Goal: Transaction & Acquisition: Purchase product/service

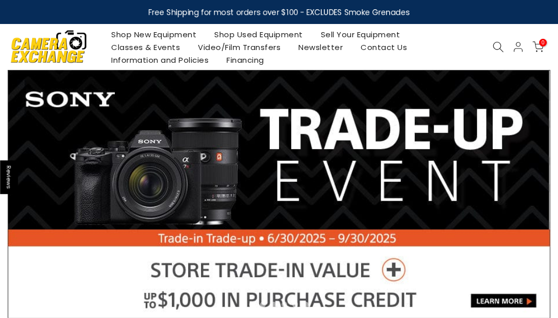
click at [244, 32] on link "Shop Used Equipment" at bounding box center [259, 34] width 107 height 13
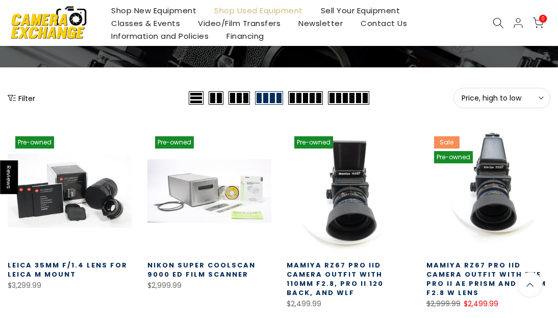
click at [544, 96] on icon at bounding box center [541, 97] width 5 height 5
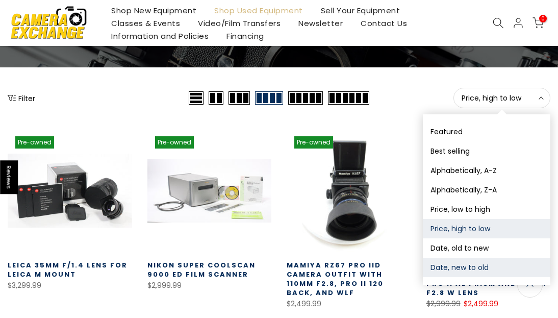
click at [481, 261] on button "Date, new to old" at bounding box center [487, 267] width 128 height 19
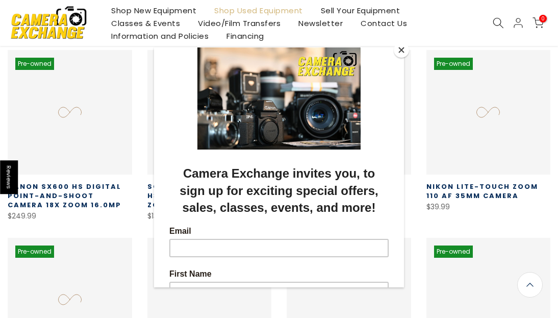
scroll to position [179, 0]
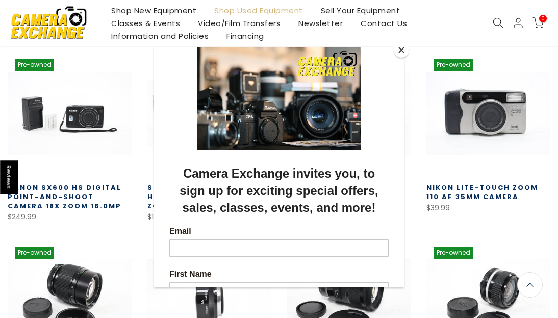
click at [402, 51] on button "Close" at bounding box center [401, 49] width 15 height 15
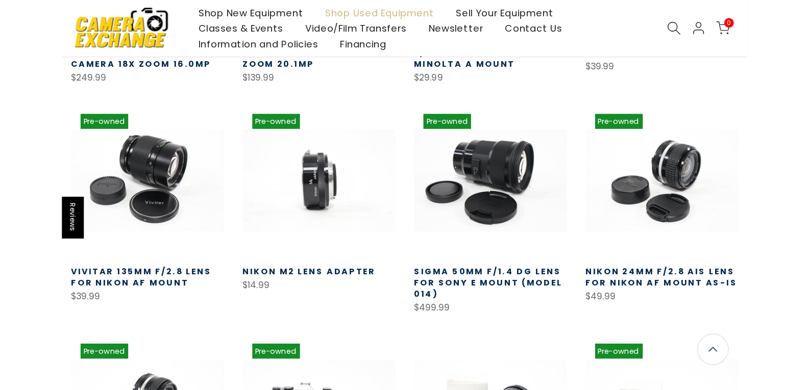
scroll to position [357, 0]
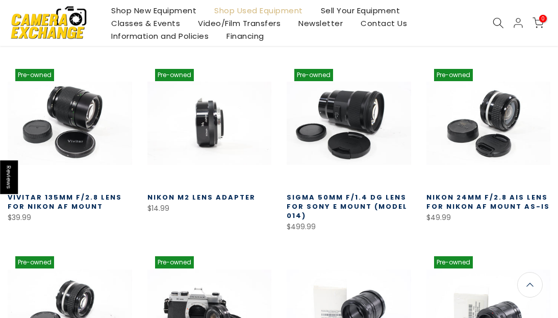
click at [78, 202] on link "Vivitar 135mm f/2.8 Lens for Nikon AF Mount" at bounding box center [65, 201] width 114 height 19
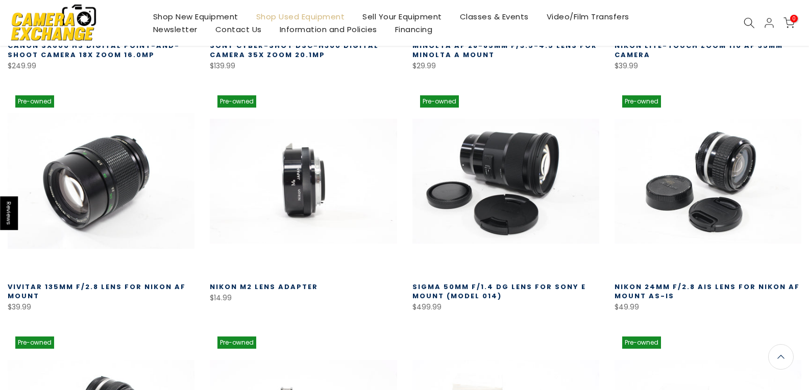
scroll to position [407, 0]
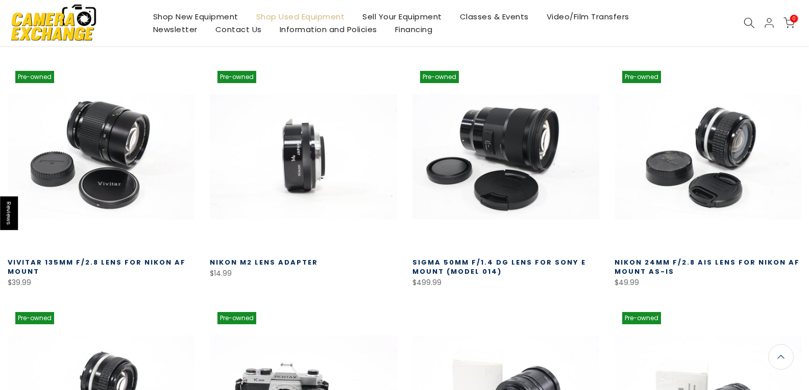
click at [133, 260] on link "Vivitar 135mm f/2.8 Lens for Nikon AF Mount" at bounding box center [97, 267] width 178 height 19
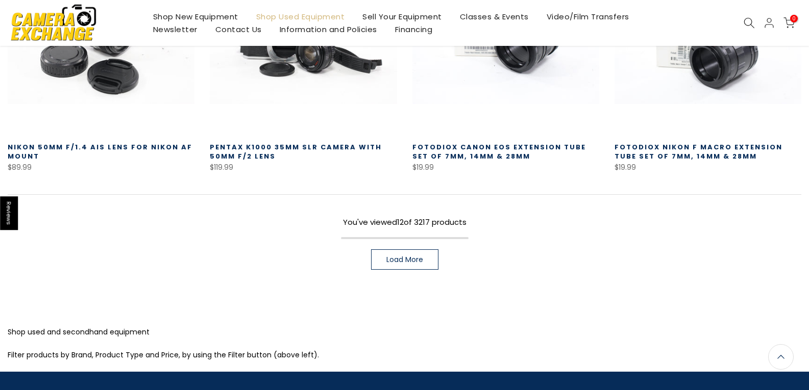
scroll to position [766, 0]
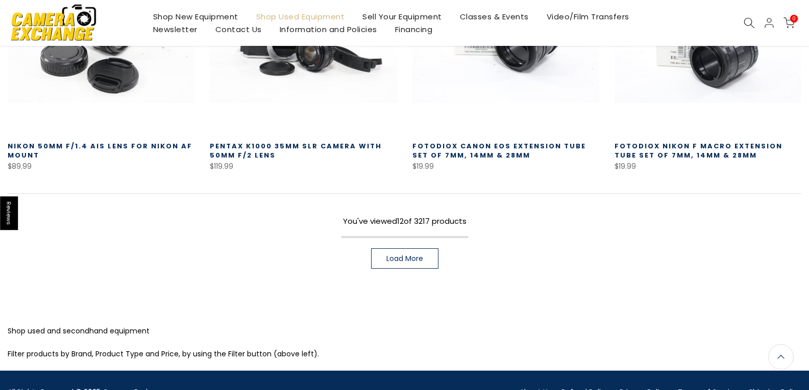
click at [418, 258] on span "Load More" at bounding box center [404, 258] width 37 height 7
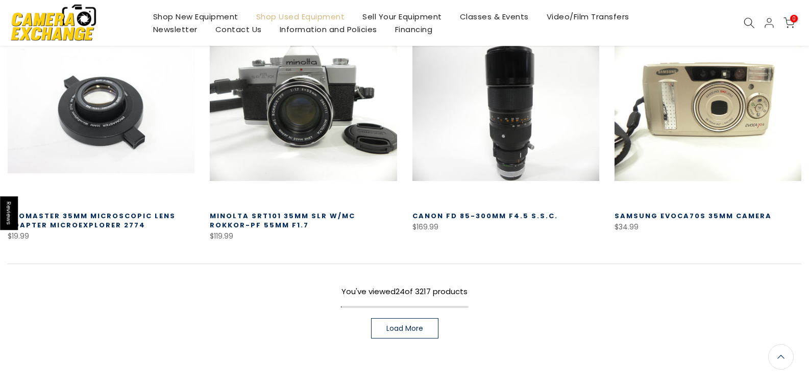
scroll to position [1429, 0]
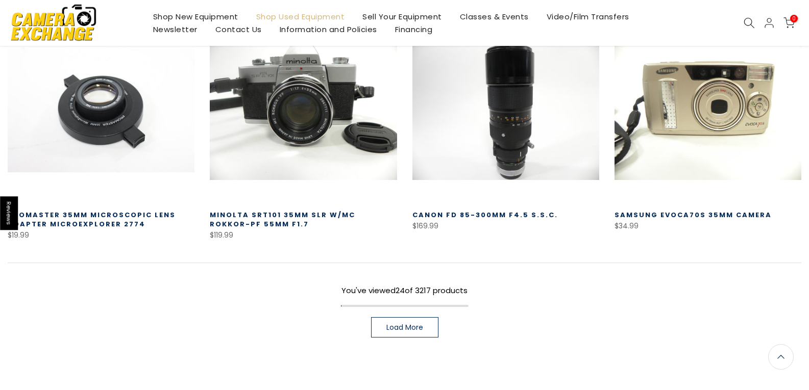
click at [400, 317] on span "Load More" at bounding box center [404, 327] width 37 height 7
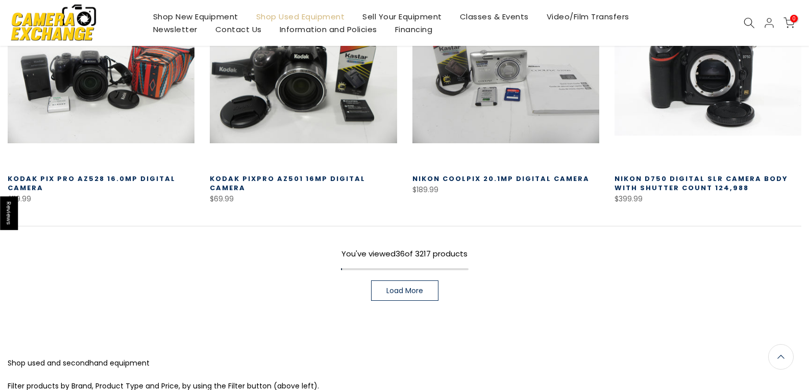
scroll to position [2245, 0]
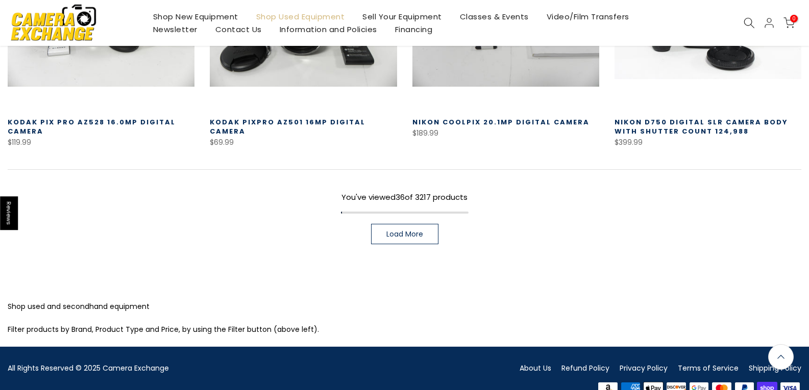
click at [420, 231] on span "Load More" at bounding box center [404, 234] width 37 height 7
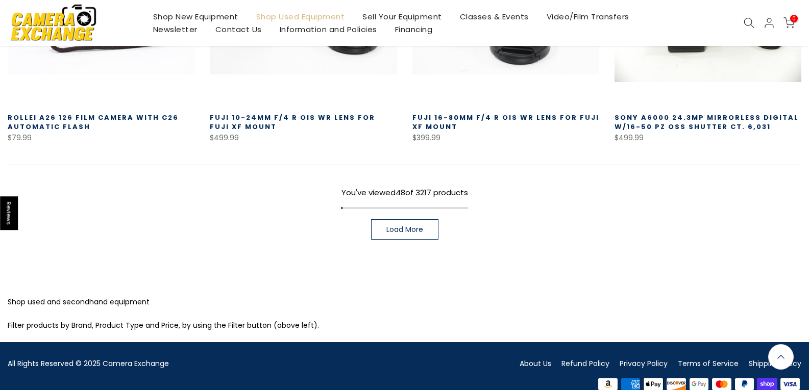
scroll to position [2981, 0]
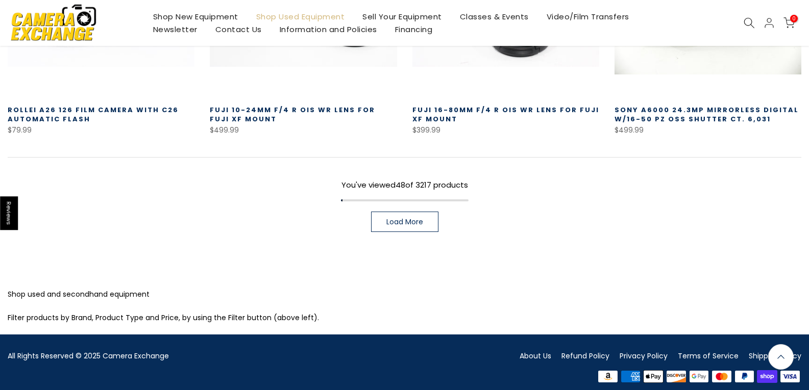
click at [395, 218] on span "Load More" at bounding box center [404, 221] width 37 height 7
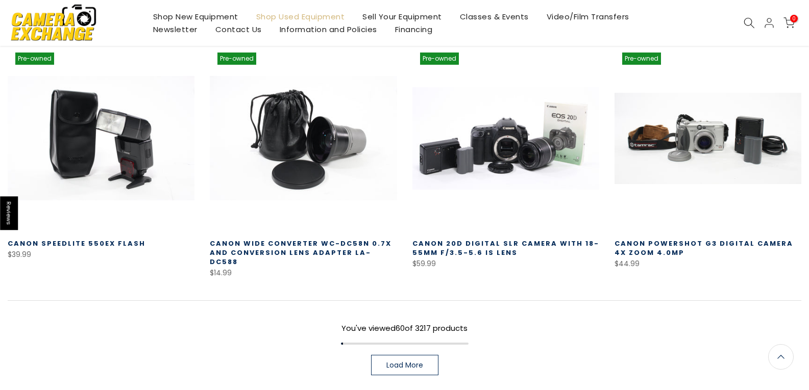
scroll to position [3593, 0]
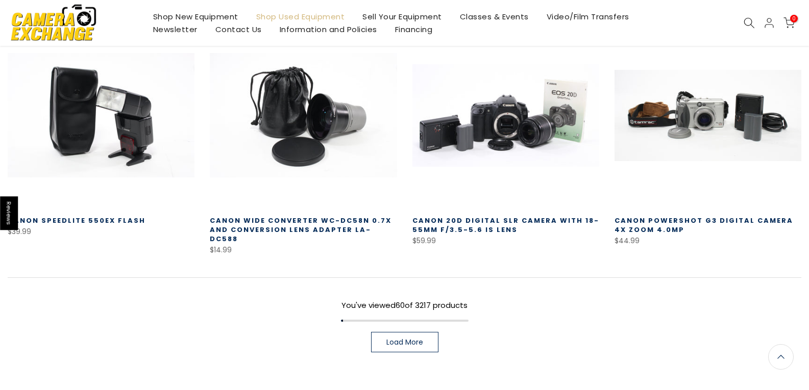
click at [422, 317] on link "Load More" at bounding box center [404, 342] width 67 height 20
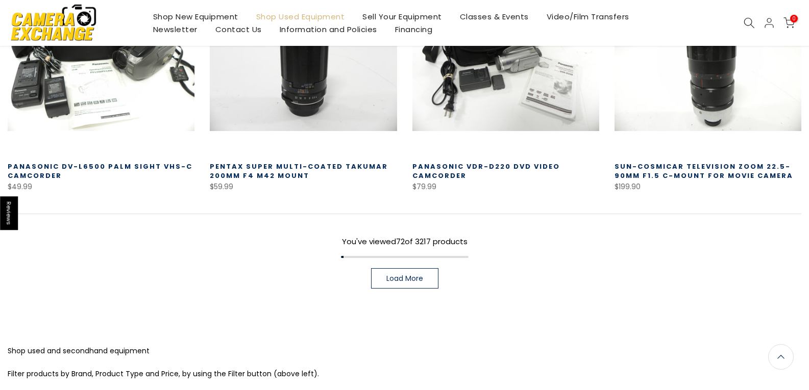
scroll to position [4427, 0]
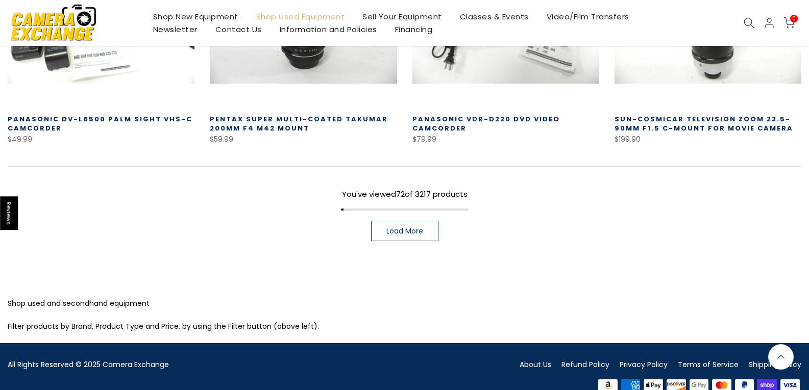
click at [399, 221] on link "Load More" at bounding box center [404, 231] width 67 height 20
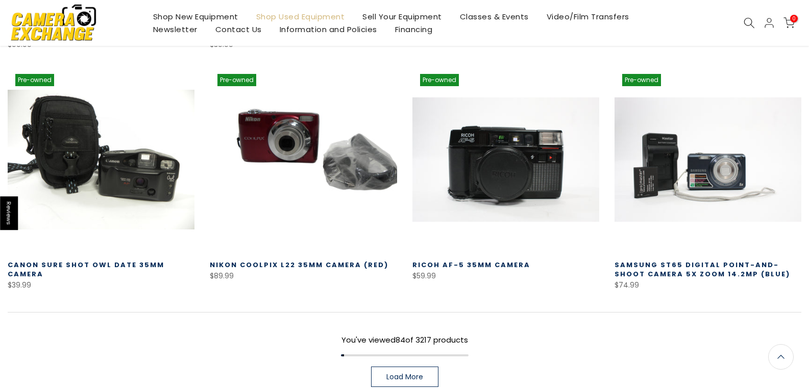
scroll to position [5092, 0]
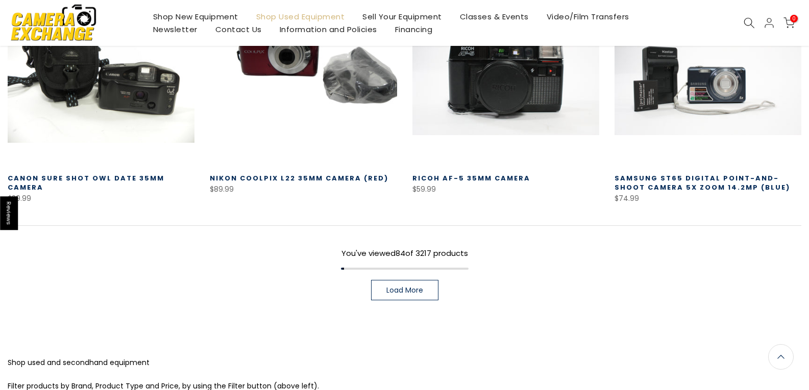
click at [395, 280] on link "Load More" at bounding box center [404, 290] width 67 height 20
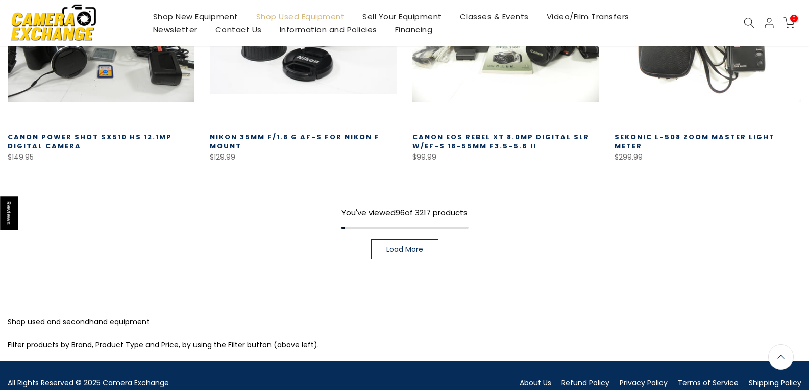
scroll to position [5857, 0]
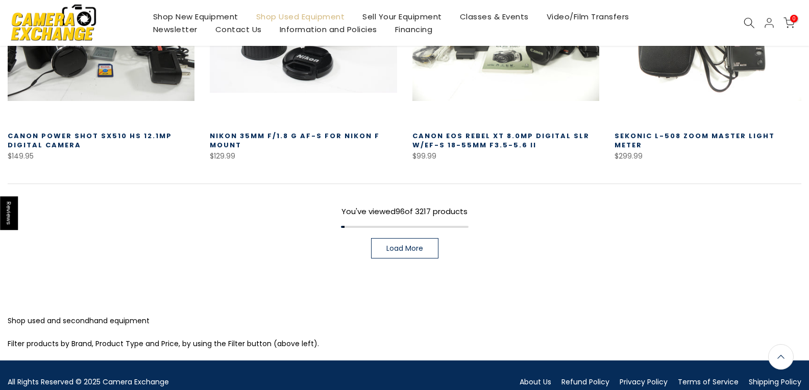
click at [390, 245] on span "Load More" at bounding box center [404, 248] width 37 height 7
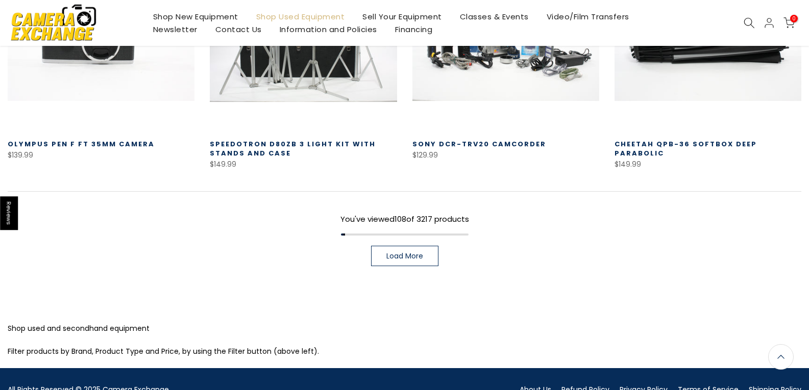
scroll to position [6571, 0]
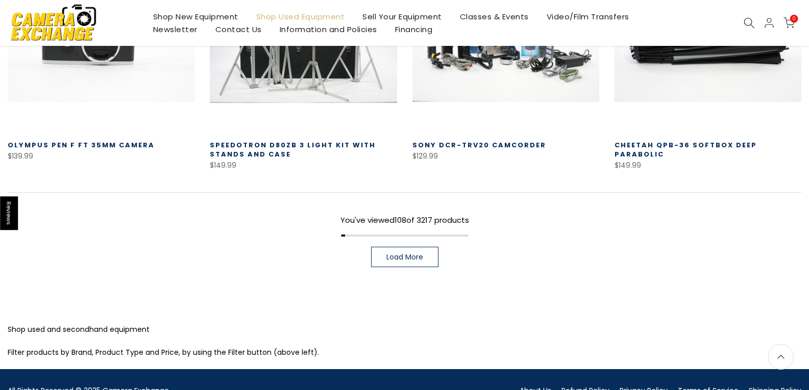
click at [396, 254] on span "Load More" at bounding box center [404, 257] width 37 height 7
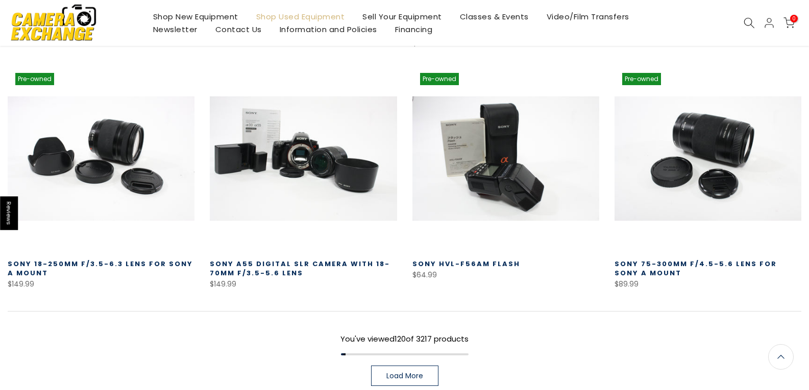
scroll to position [7183, 0]
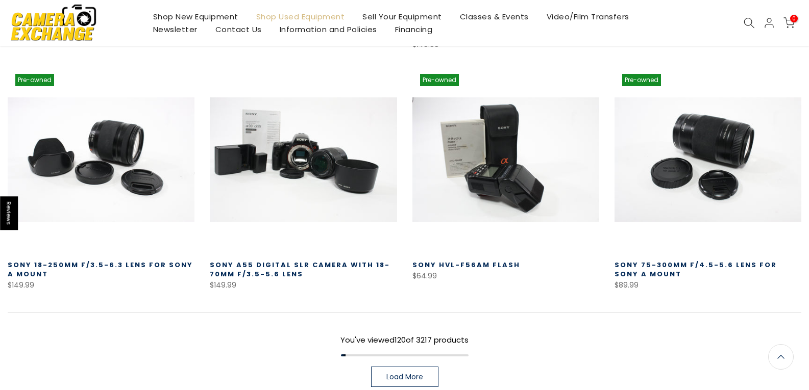
click at [426, 317] on link "Load More" at bounding box center [404, 377] width 67 height 20
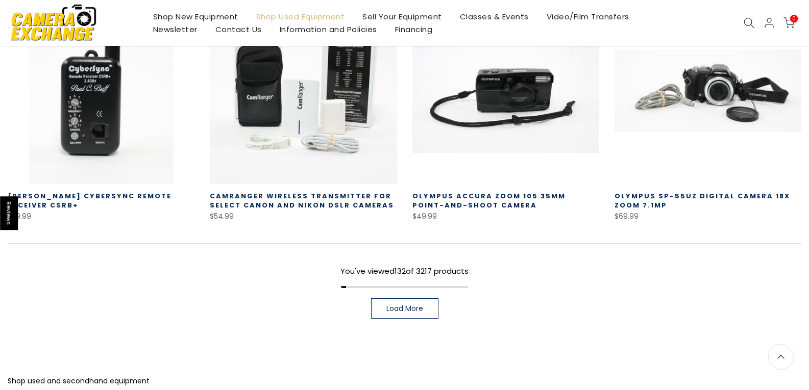
scroll to position [8044, 0]
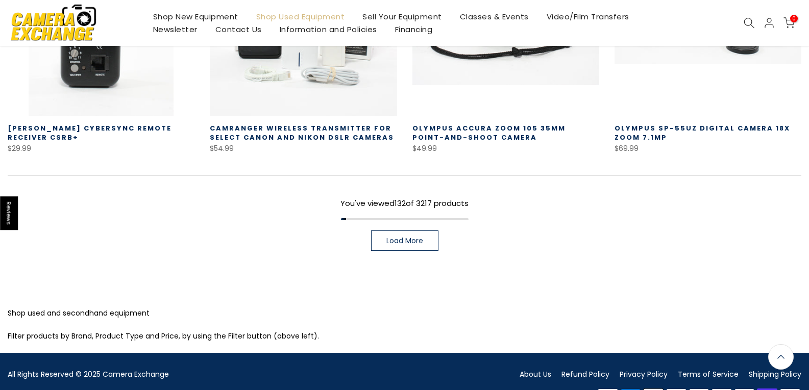
click at [414, 237] on span "Load More" at bounding box center [404, 240] width 37 height 7
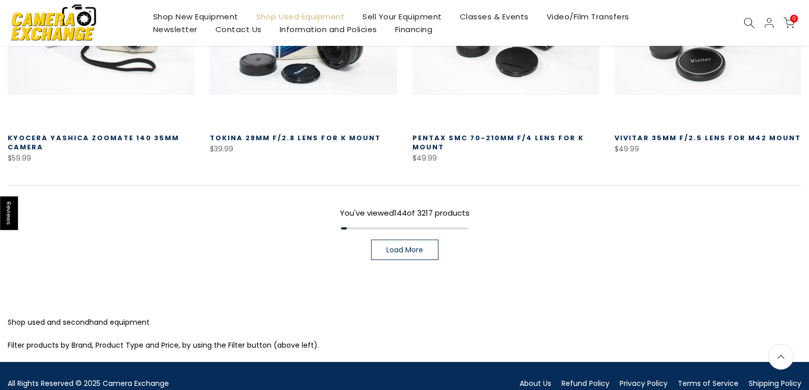
scroll to position [8768, 0]
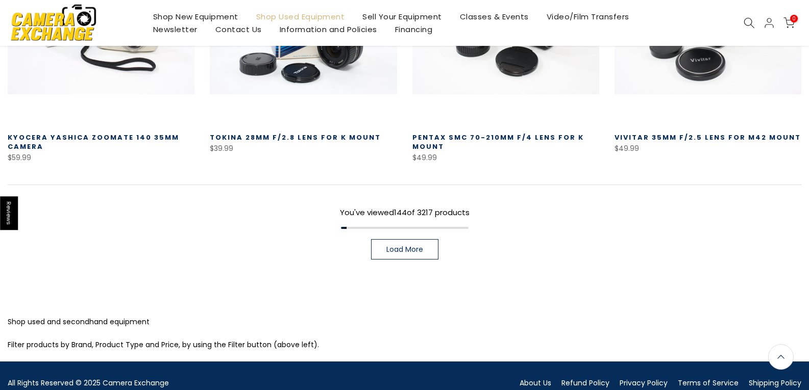
click at [426, 239] on link "Load More" at bounding box center [404, 249] width 67 height 20
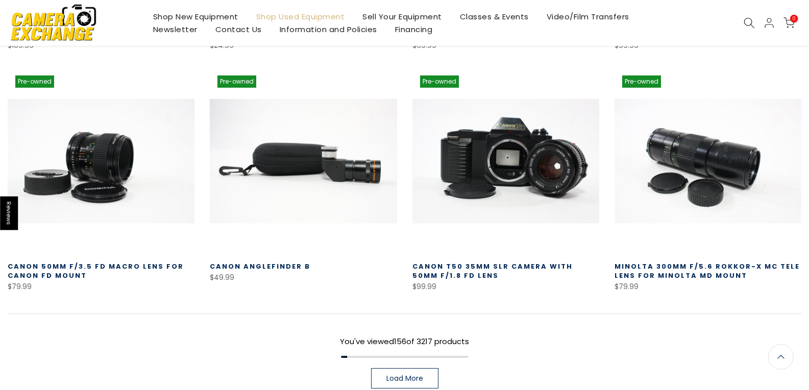
scroll to position [9430, 0]
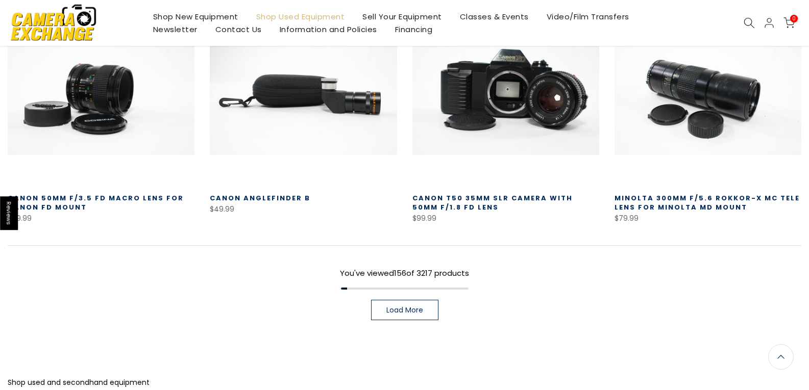
click at [396, 307] on span "Load More" at bounding box center [404, 310] width 37 height 7
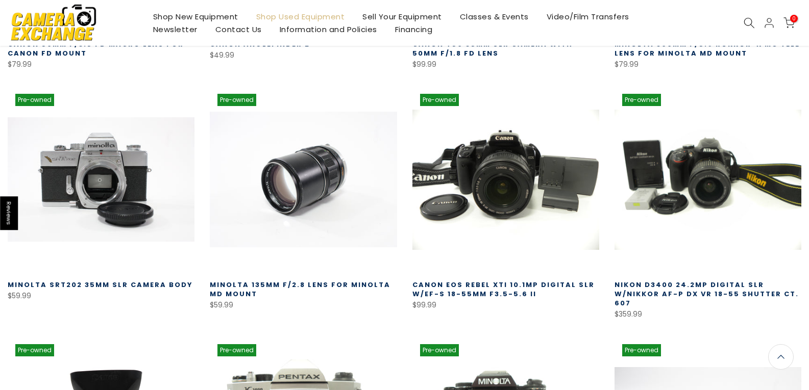
scroll to position [9583, 0]
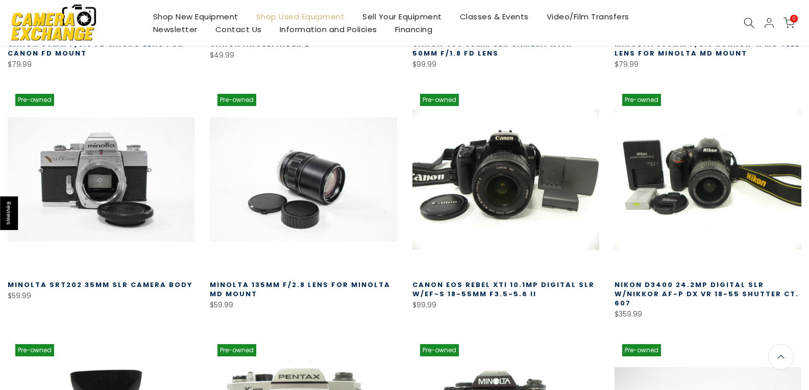
click at [282, 280] on link "Minolta 135mm f/2.8 Lens for Minolta MD Mount" at bounding box center [300, 289] width 181 height 19
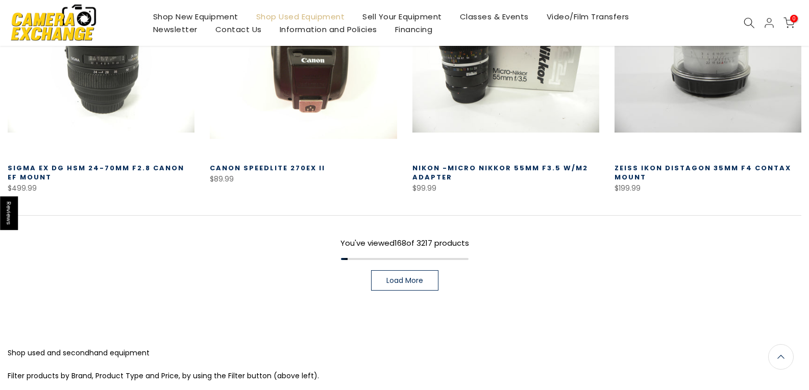
scroll to position [10197, 0]
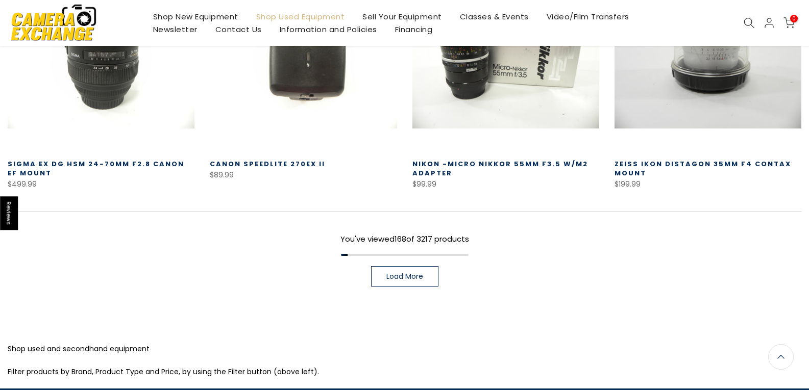
click at [402, 273] on span "Load More" at bounding box center [404, 276] width 37 height 7
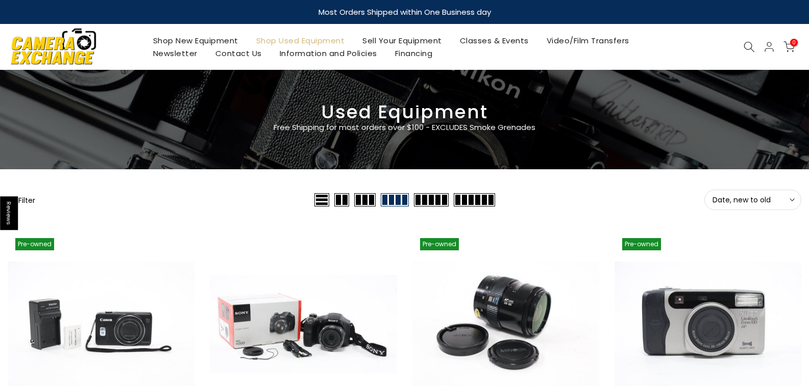
click at [32, 199] on button "Filter" at bounding box center [22, 200] width 28 height 10
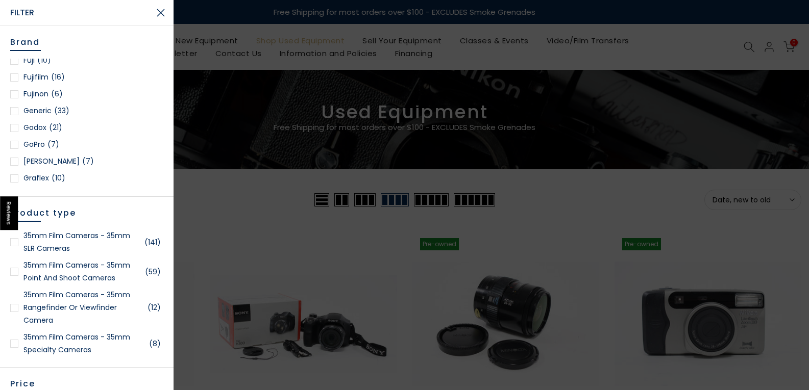
scroll to position [510, 0]
click at [41, 73] on link "Godox (21)" at bounding box center [86, 76] width 153 height 13
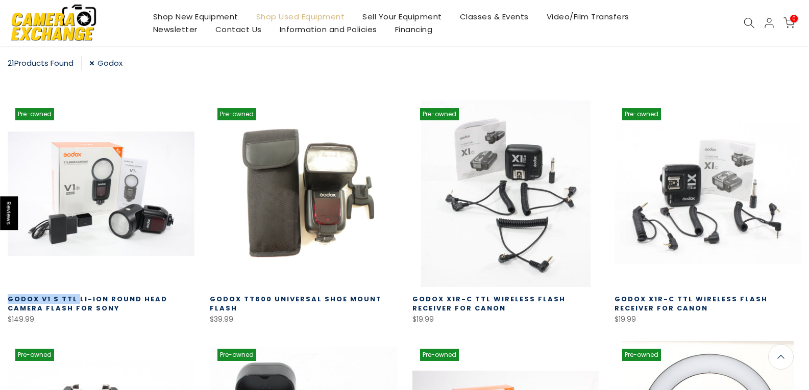
scroll to position [181, 0]
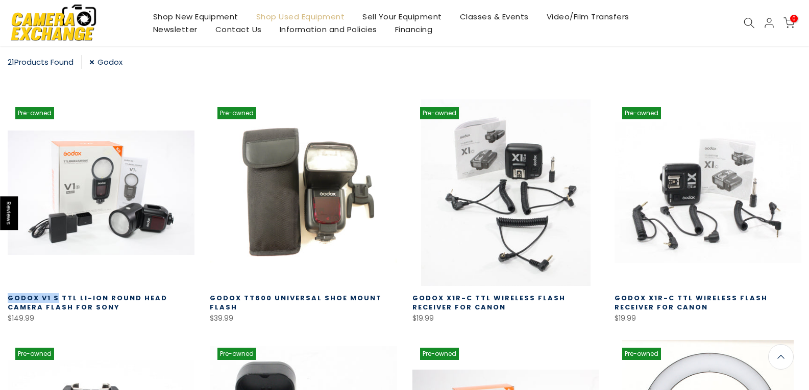
drag, startPoint x: 3, startPoint y: 297, endPoint x: 56, endPoint y: 297, distance: 53.6
click at [56, 297] on div "Pre-owned Quick view Compare * Add to cart Godox V1 S TTL Li-ion Round Head Cam…" at bounding box center [101, 213] width 202 height 226
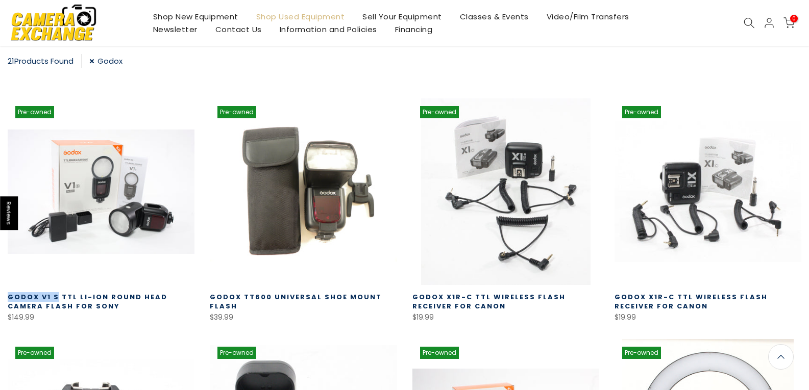
scroll to position [180, 0]
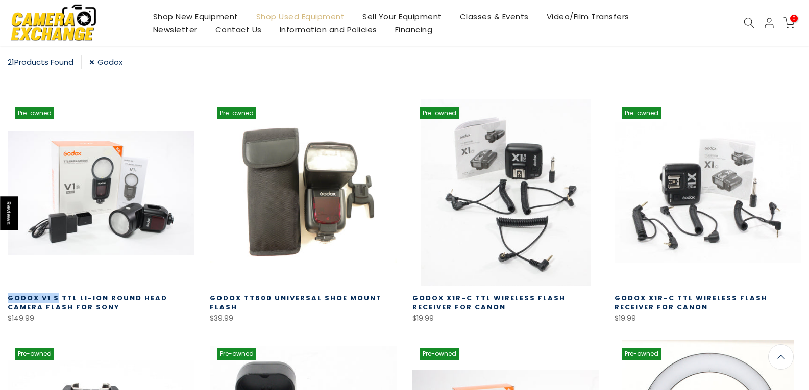
copy link "Godox V1 S"
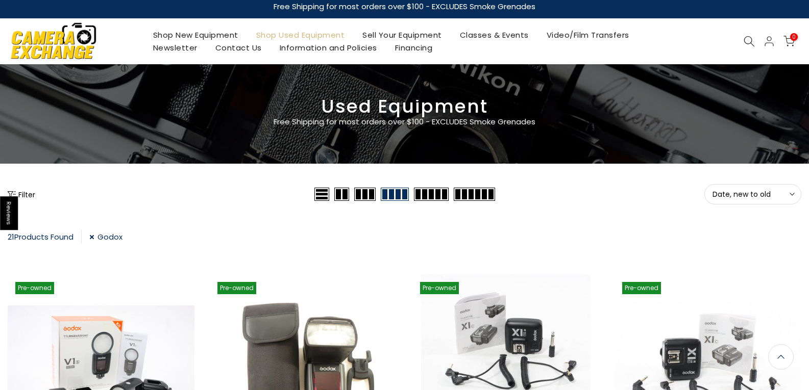
scroll to position [0, 0]
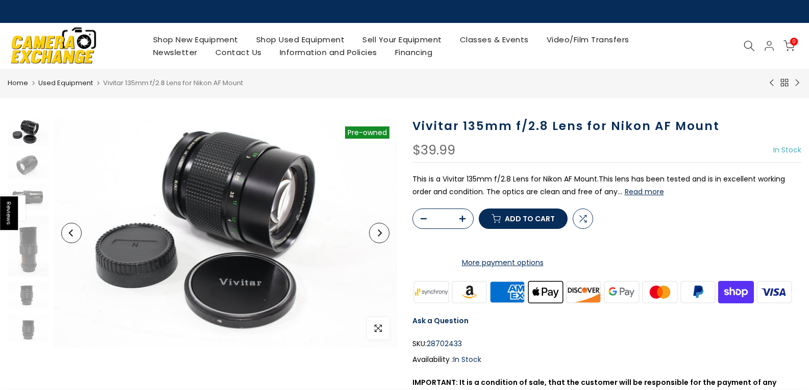
click at [29, 127] on img at bounding box center [28, 132] width 41 height 27
click at [24, 168] on img at bounding box center [28, 164] width 41 height 27
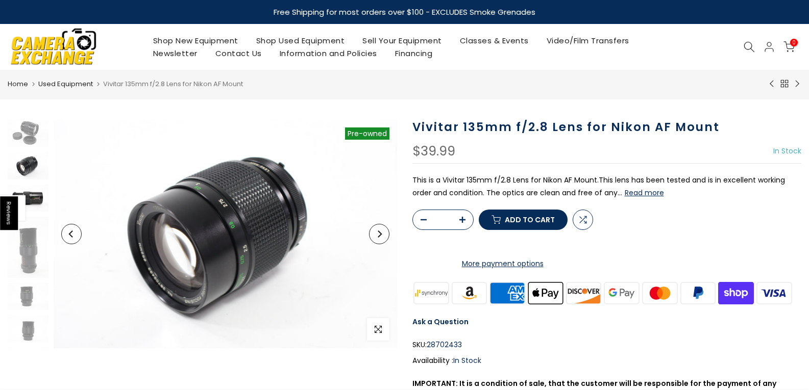
click at [32, 202] on img at bounding box center [28, 198] width 41 height 27
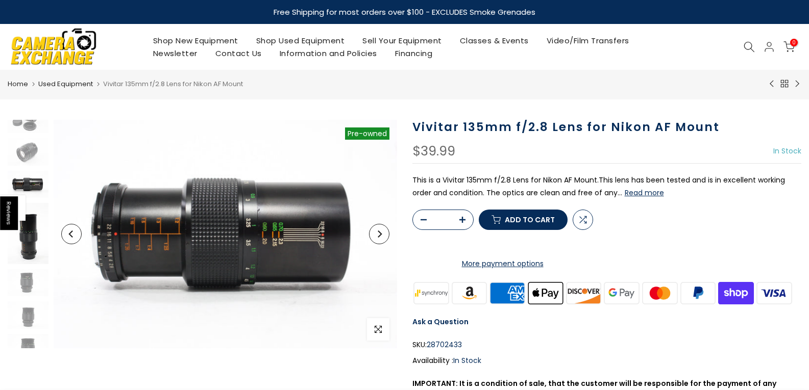
click at [31, 234] on img at bounding box center [28, 233] width 41 height 61
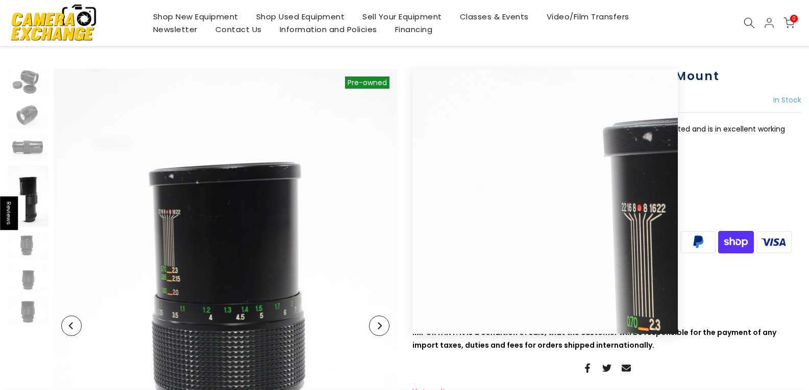
scroll to position [50, 0]
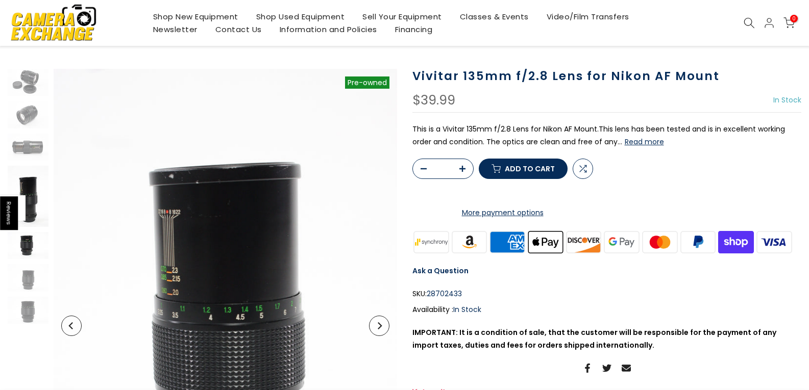
click at [30, 253] on img at bounding box center [28, 245] width 41 height 27
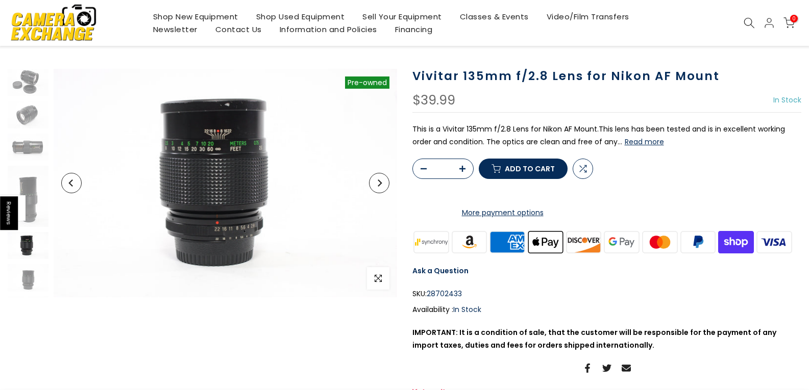
scroll to position [27, 0]
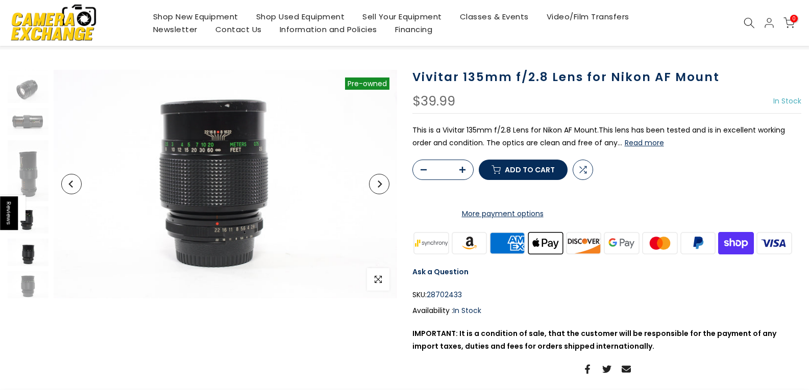
click at [31, 259] on img at bounding box center [28, 252] width 41 height 27
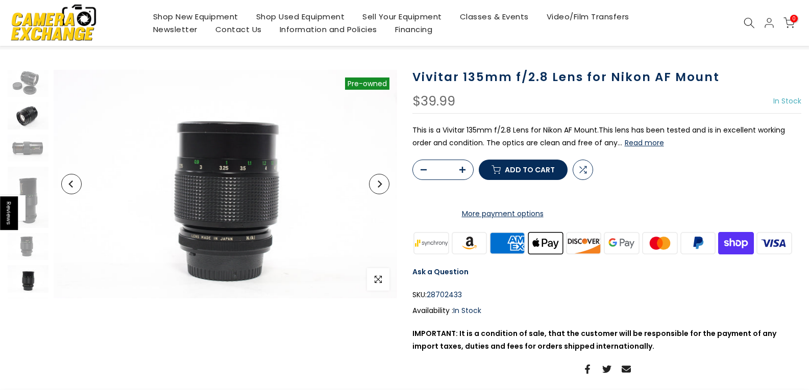
scroll to position [51, 0]
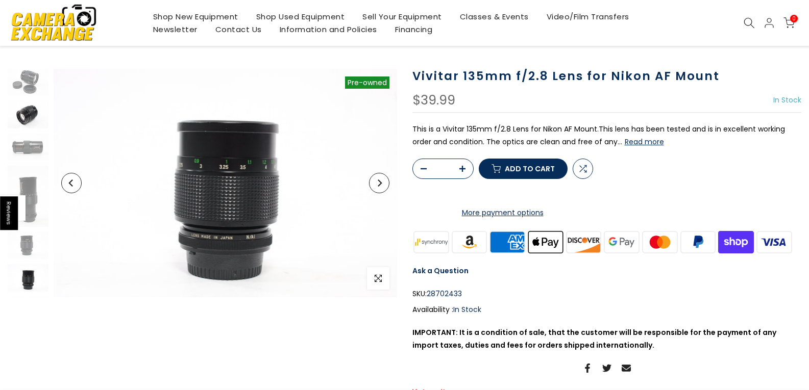
click at [26, 112] on img at bounding box center [28, 114] width 41 height 27
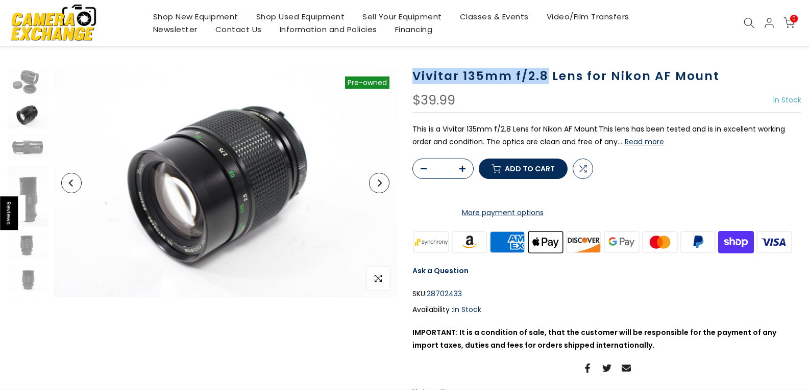
drag, startPoint x: 548, startPoint y: 77, endPoint x: 404, endPoint y: 75, distance: 143.4
click at [405, 75] on div "Vivitar 135mm f/2.8 Lens for Nikon AF Mount $39.99 In Stock Pre order Out of st…" at bounding box center [607, 240] width 405 height 342
copy h1 "Vivitar 135mm f/2.8"
click at [10, 143] on img at bounding box center [28, 147] width 41 height 27
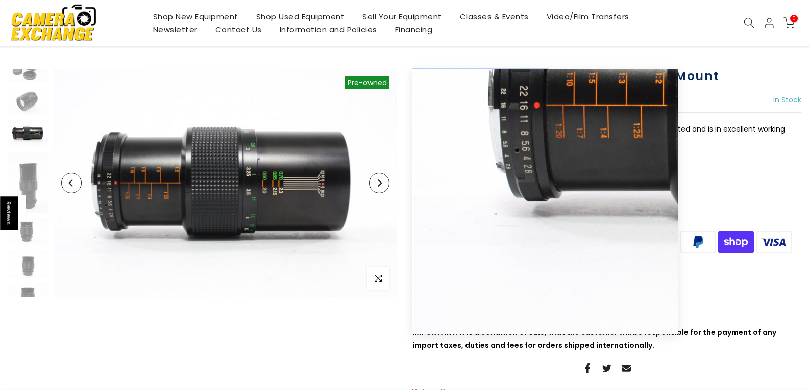
scroll to position [50, 0]
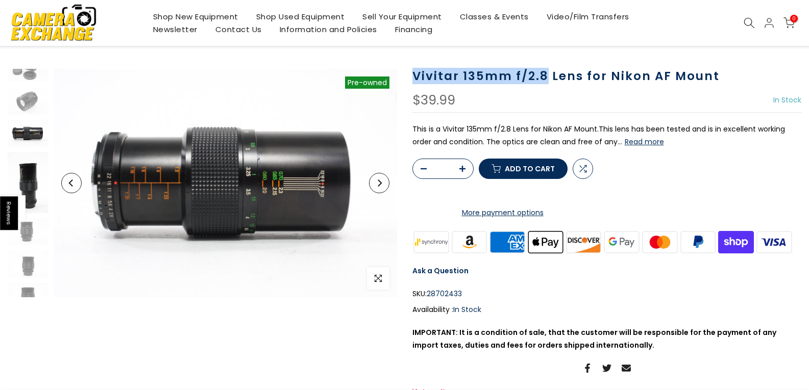
click at [38, 189] on img at bounding box center [28, 182] width 41 height 61
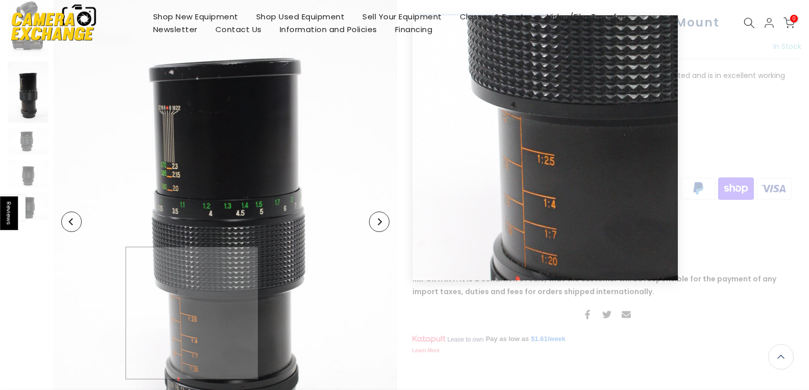
scroll to position [0, 0]
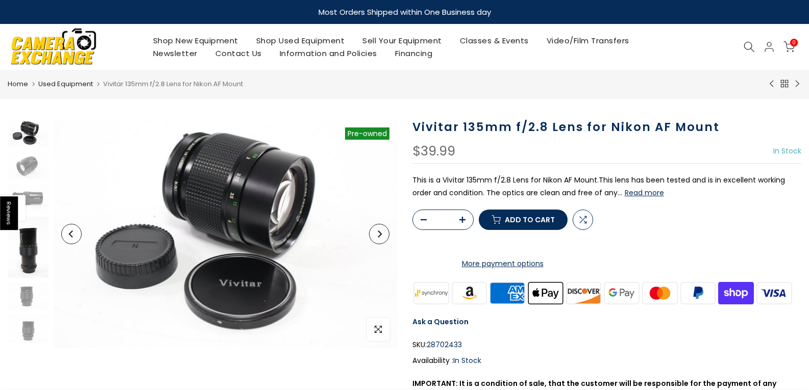
click at [27, 252] on img at bounding box center [28, 247] width 41 height 61
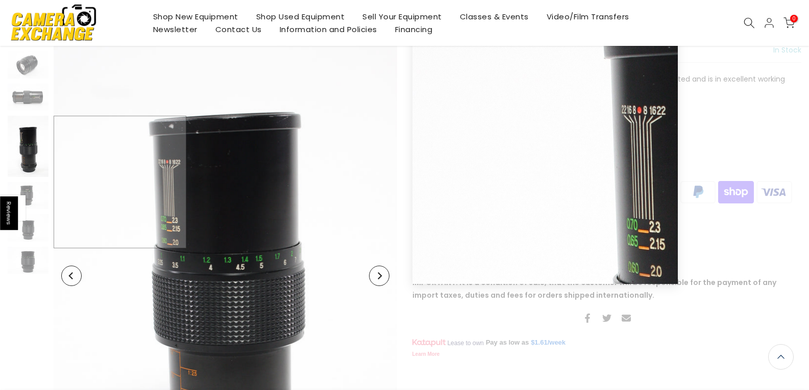
scroll to position [102, 0]
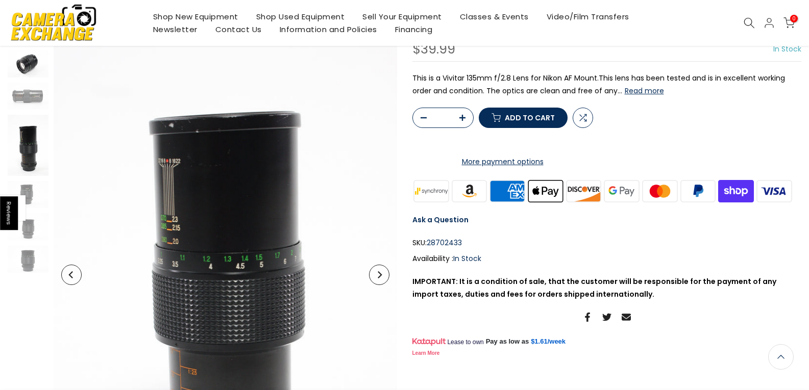
click at [19, 57] on img at bounding box center [28, 63] width 41 height 27
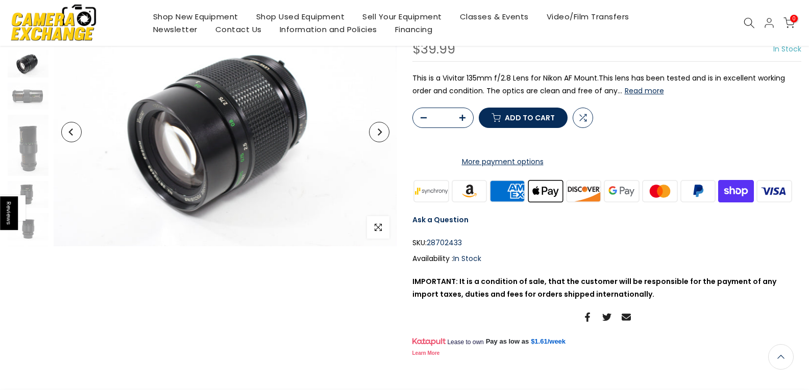
click at [22, 62] on img at bounding box center [28, 63] width 41 height 27
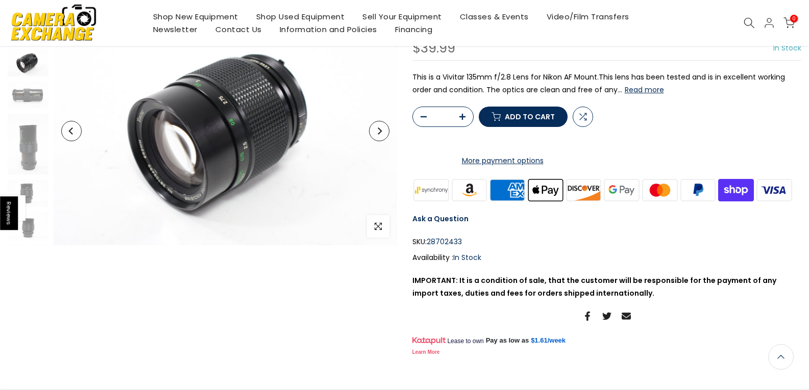
scroll to position [101, 0]
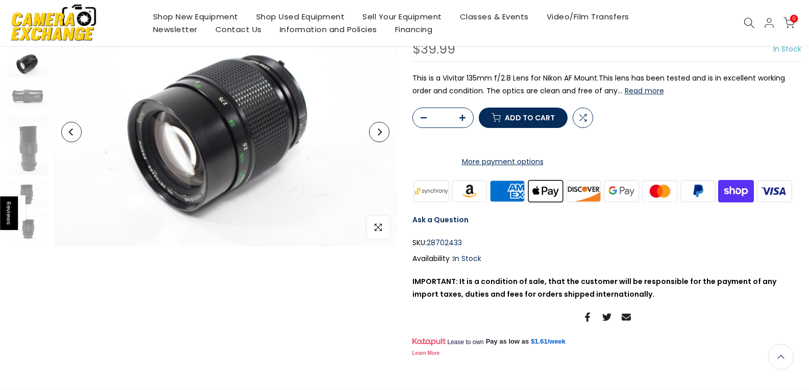
click at [309, 328] on div "Sold out Pre order Pre-owned Click to enlarge" at bounding box center [202, 189] width 405 height 342
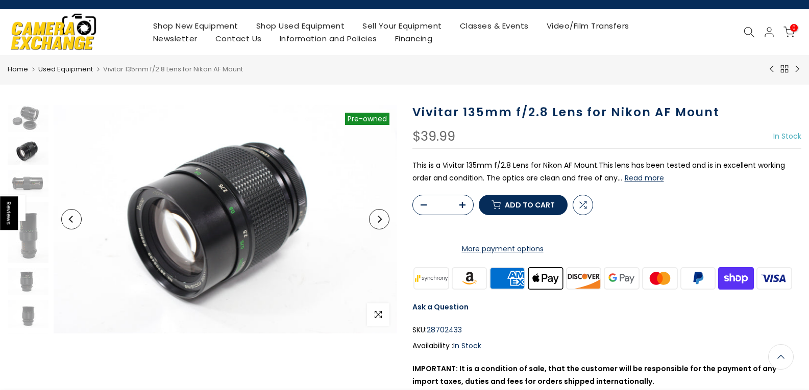
scroll to position [0, 0]
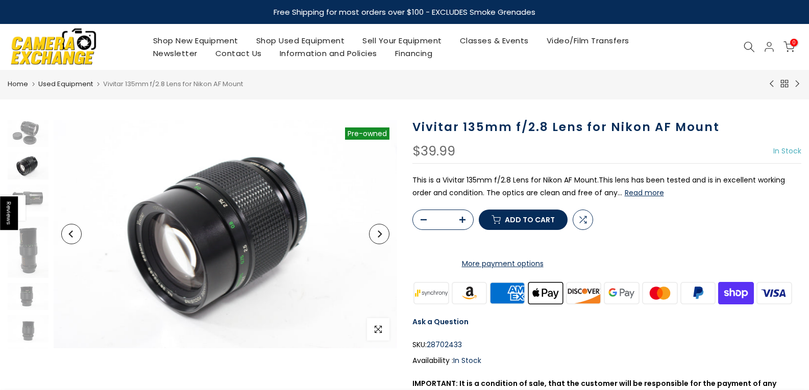
click at [29, 166] on img at bounding box center [28, 165] width 41 height 27
click at [35, 134] on img at bounding box center [28, 133] width 41 height 27
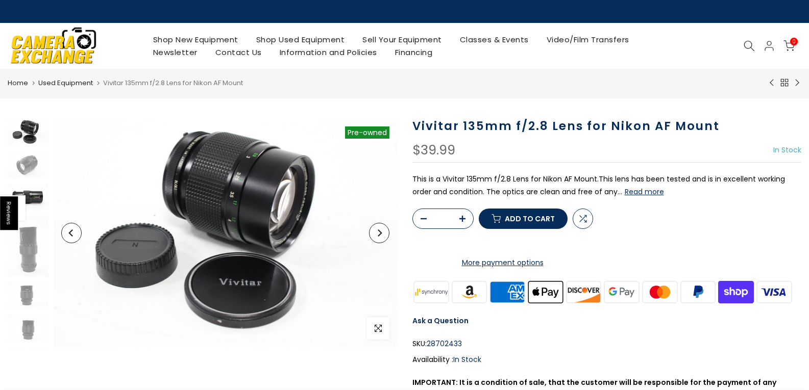
click at [38, 196] on img at bounding box center [28, 197] width 41 height 27
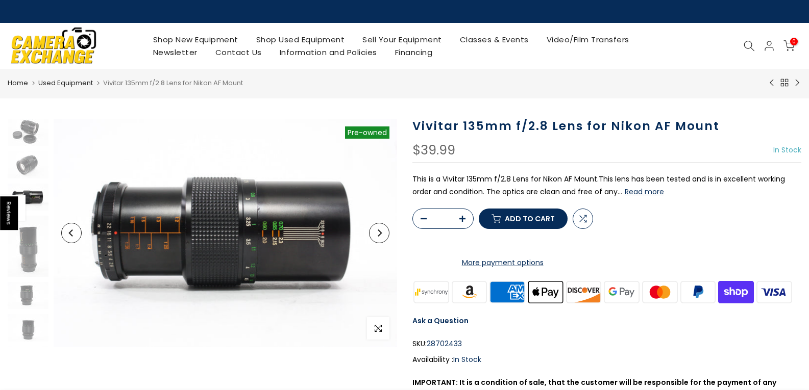
scroll to position [14, 0]
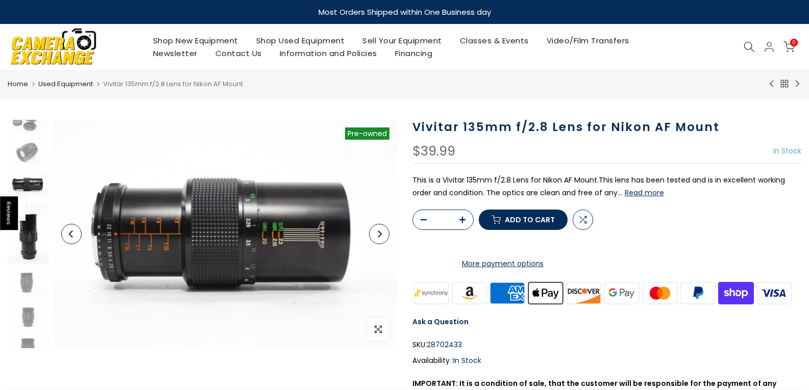
click at [33, 230] on img at bounding box center [28, 233] width 41 height 61
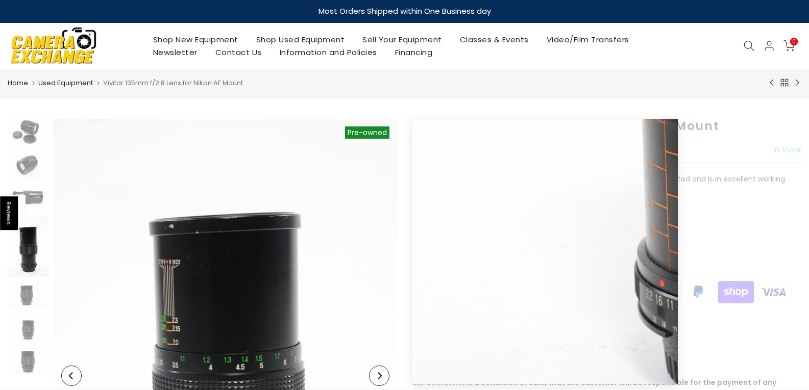
scroll to position [0, 0]
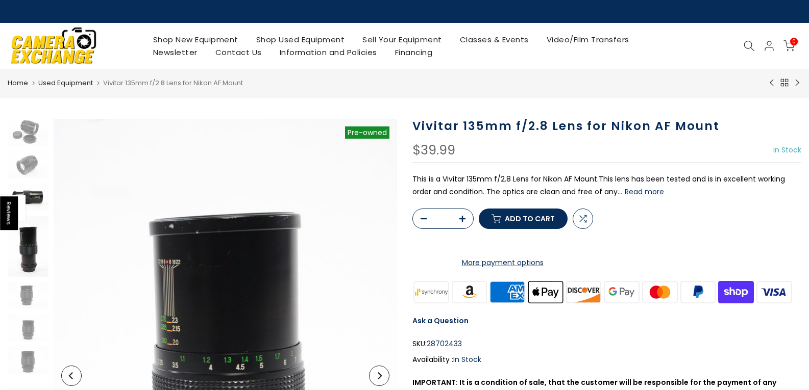
click at [34, 195] on img at bounding box center [28, 197] width 41 height 27
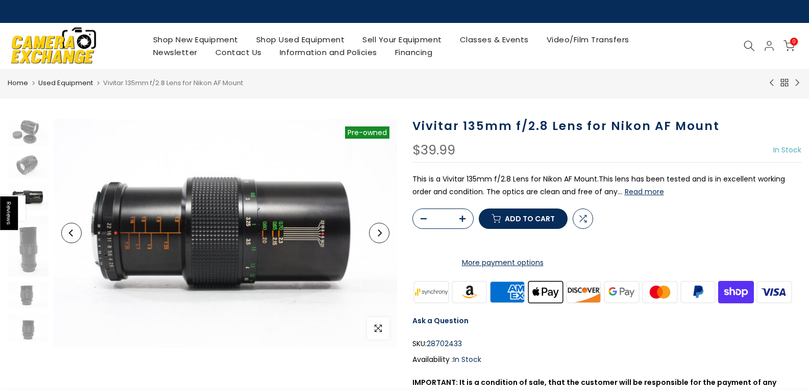
scroll to position [14, 0]
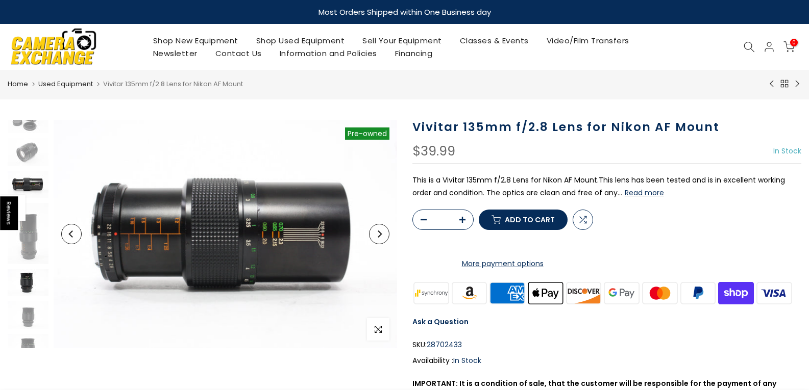
click at [29, 280] on img at bounding box center [28, 282] width 41 height 27
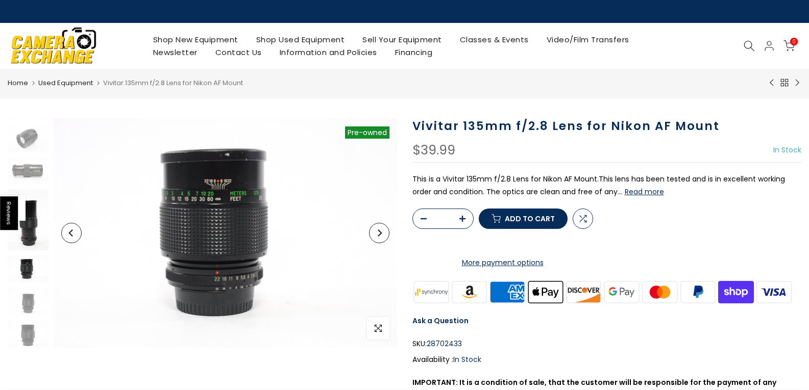
click at [34, 230] on img at bounding box center [28, 219] width 41 height 61
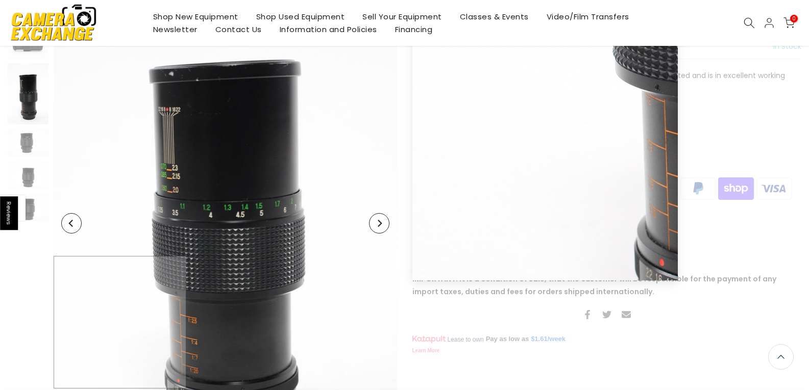
scroll to position [154, 0]
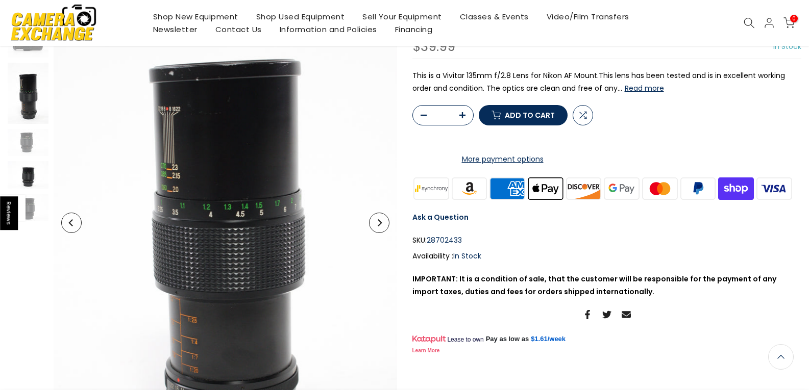
click at [27, 168] on img at bounding box center [28, 174] width 41 height 27
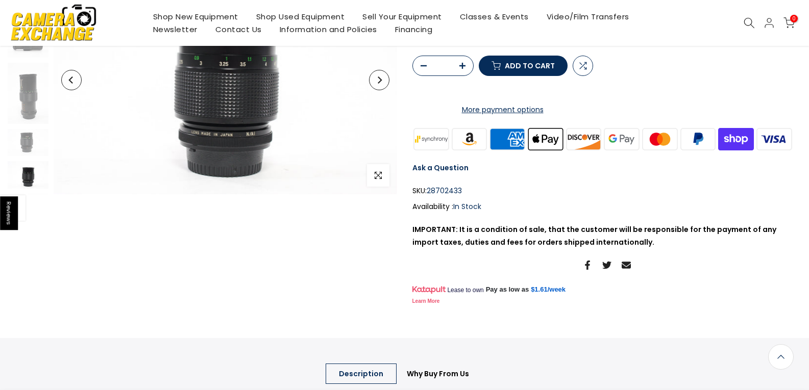
scroll to position [27, 0]
click at [20, 140] on img at bounding box center [28, 148] width 41 height 27
click at [28, 118] on img at bounding box center [28, 116] width 41 height 27
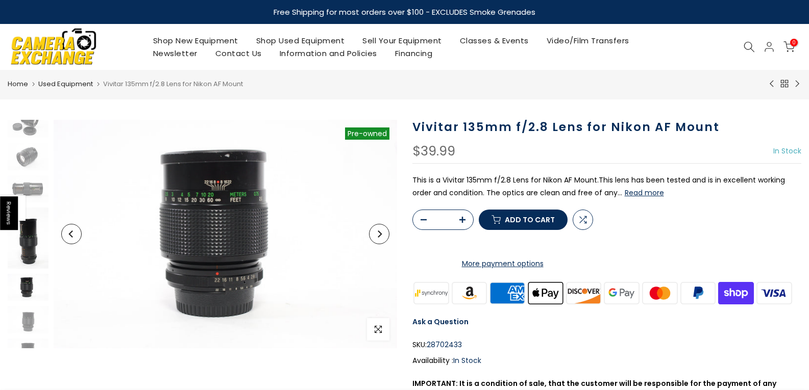
scroll to position [0, 0]
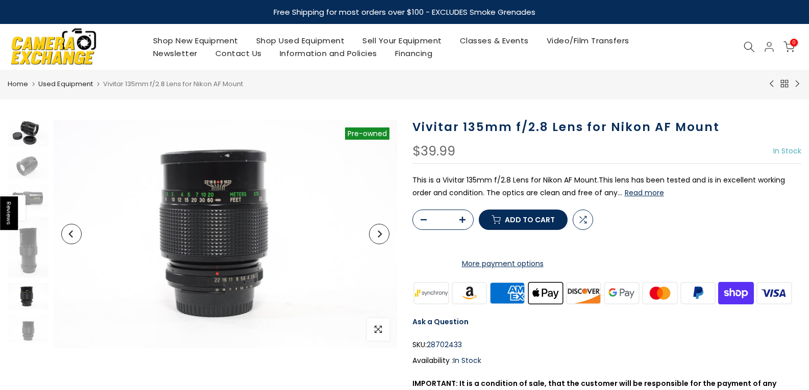
click at [33, 128] on img at bounding box center [28, 133] width 41 height 27
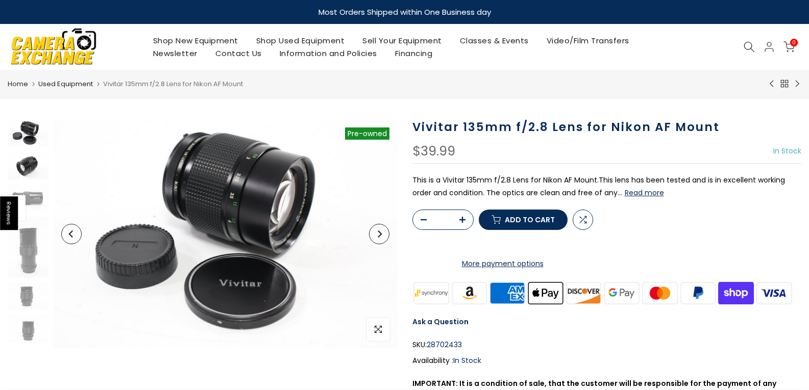
click at [34, 159] on img at bounding box center [28, 165] width 41 height 27
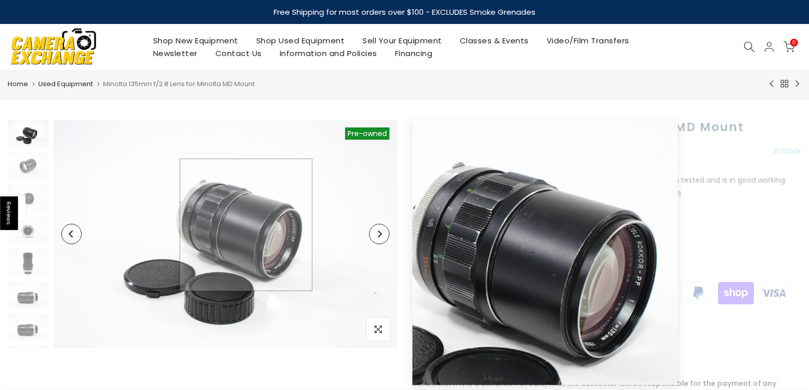
click at [246, 225] on img at bounding box center [225, 234] width 343 height 229
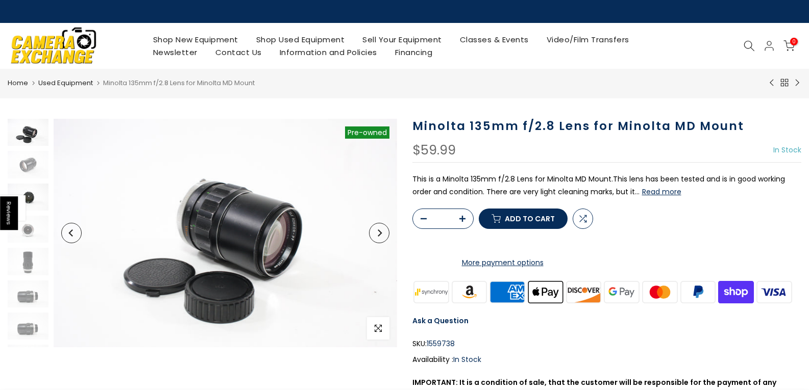
click at [32, 197] on img at bounding box center [28, 197] width 41 height 27
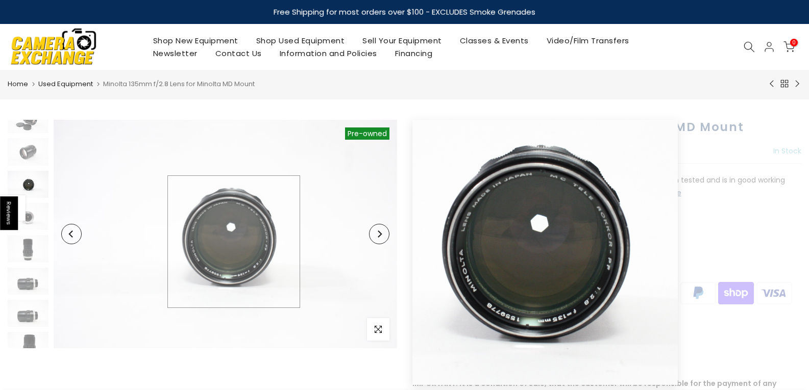
click at [234, 242] on img at bounding box center [225, 234] width 343 height 229
